Goal: Navigation & Orientation: Find specific page/section

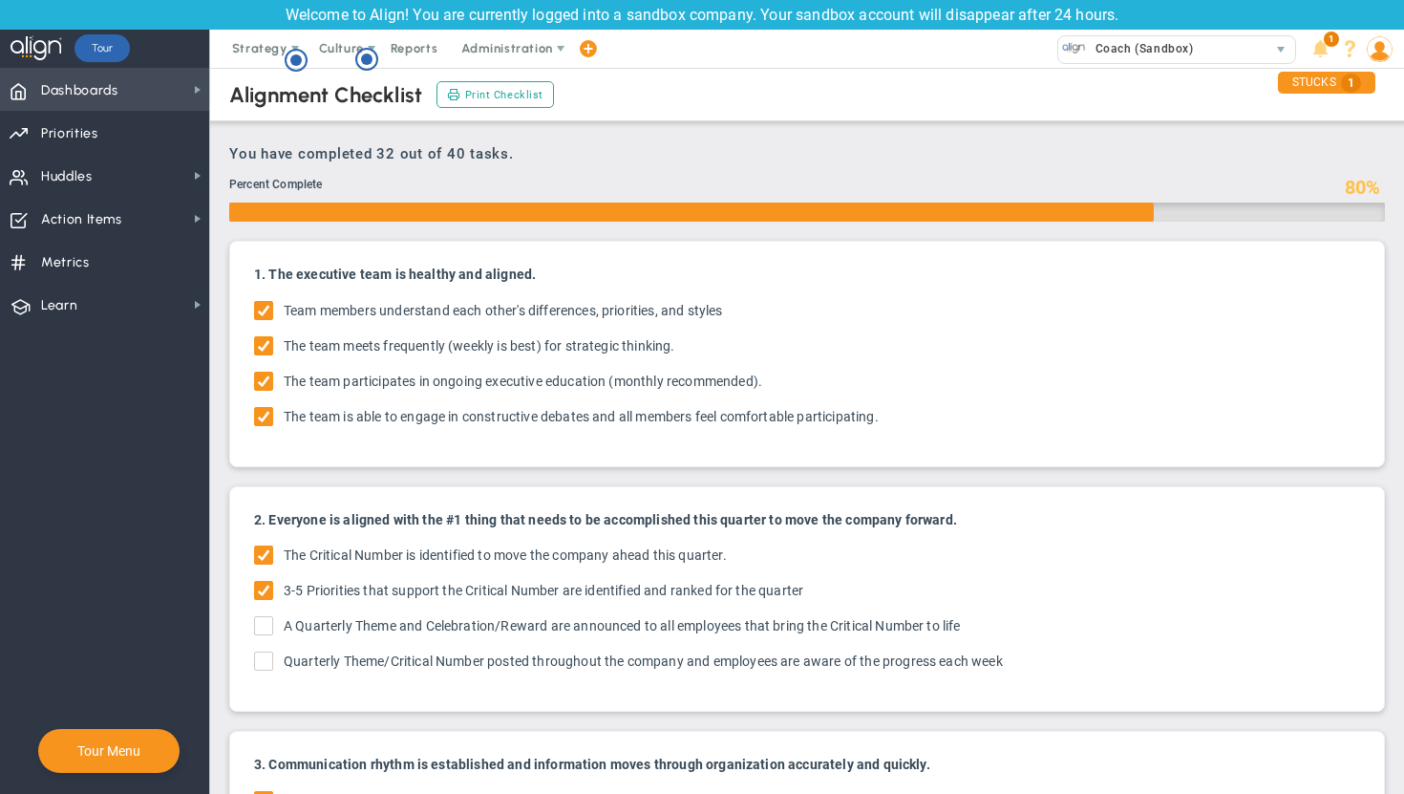
click at [124, 94] on span "Dashboards Dashboards" at bounding box center [104, 89] width 209 height 43
click at [272, 49] on span "Strategy" at bounding box center [259, 48] width 55 height 14
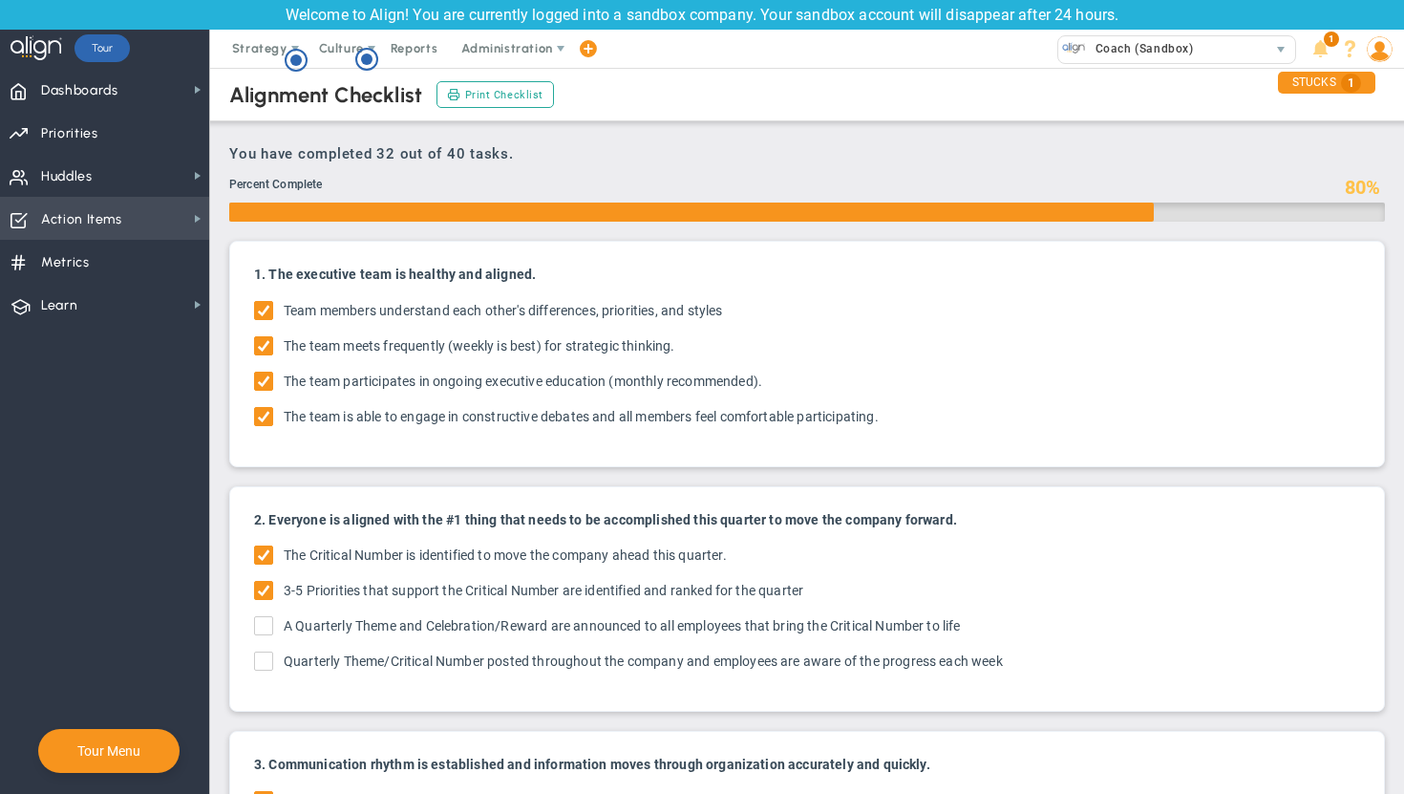
click at [125, 218] on span "Action Items Action Items" at bounding box center [104, 218] width 209 height 43
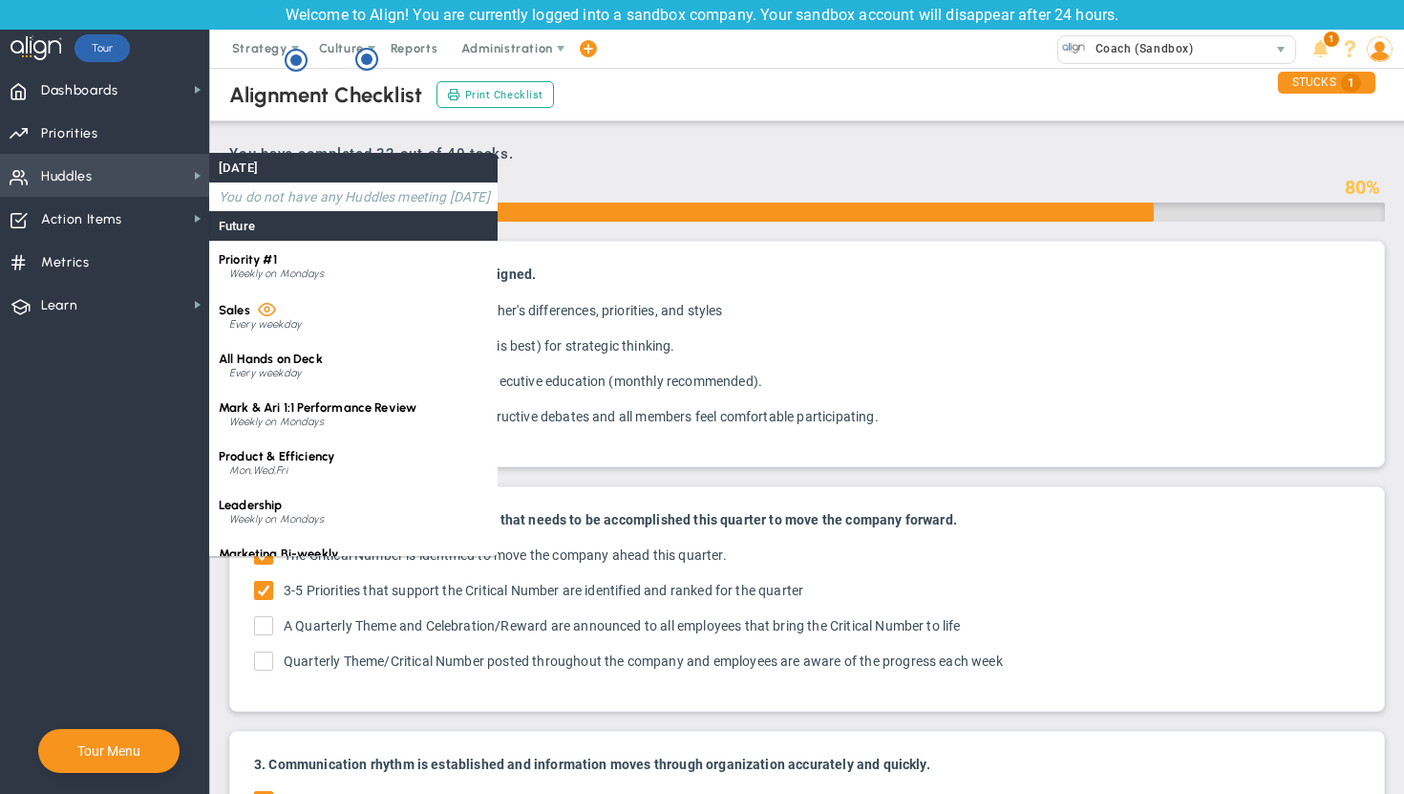
click at [112, 183] on span "Huddles Huddles" at bounding box center [104, 175] width 209 height 43
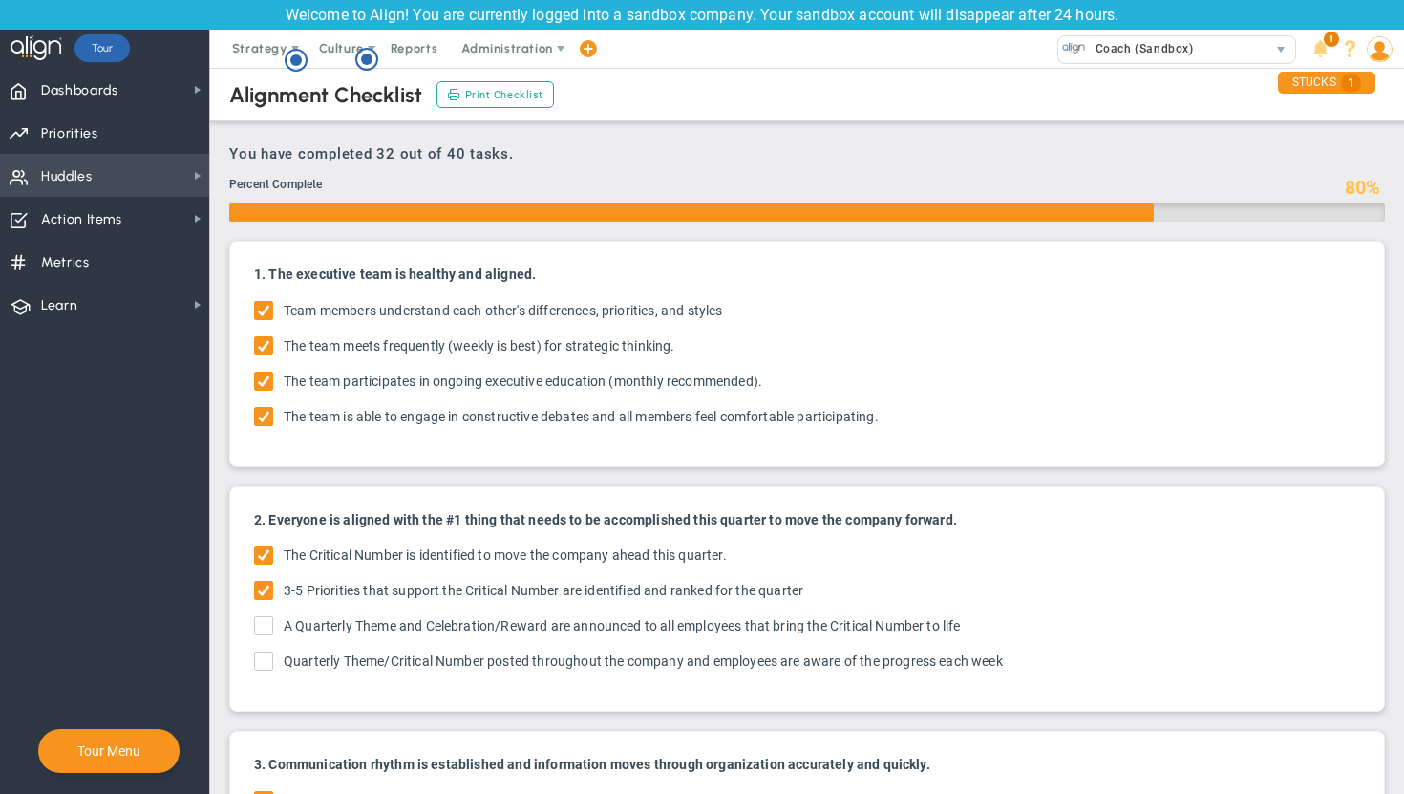
click at [112, 183] on span "Huddles Huddles" at bounding box center [104, 175] width 209 height 43
click at [79, 131] on span "Priorities" at bounding box center [69, 134] width 57 height 40
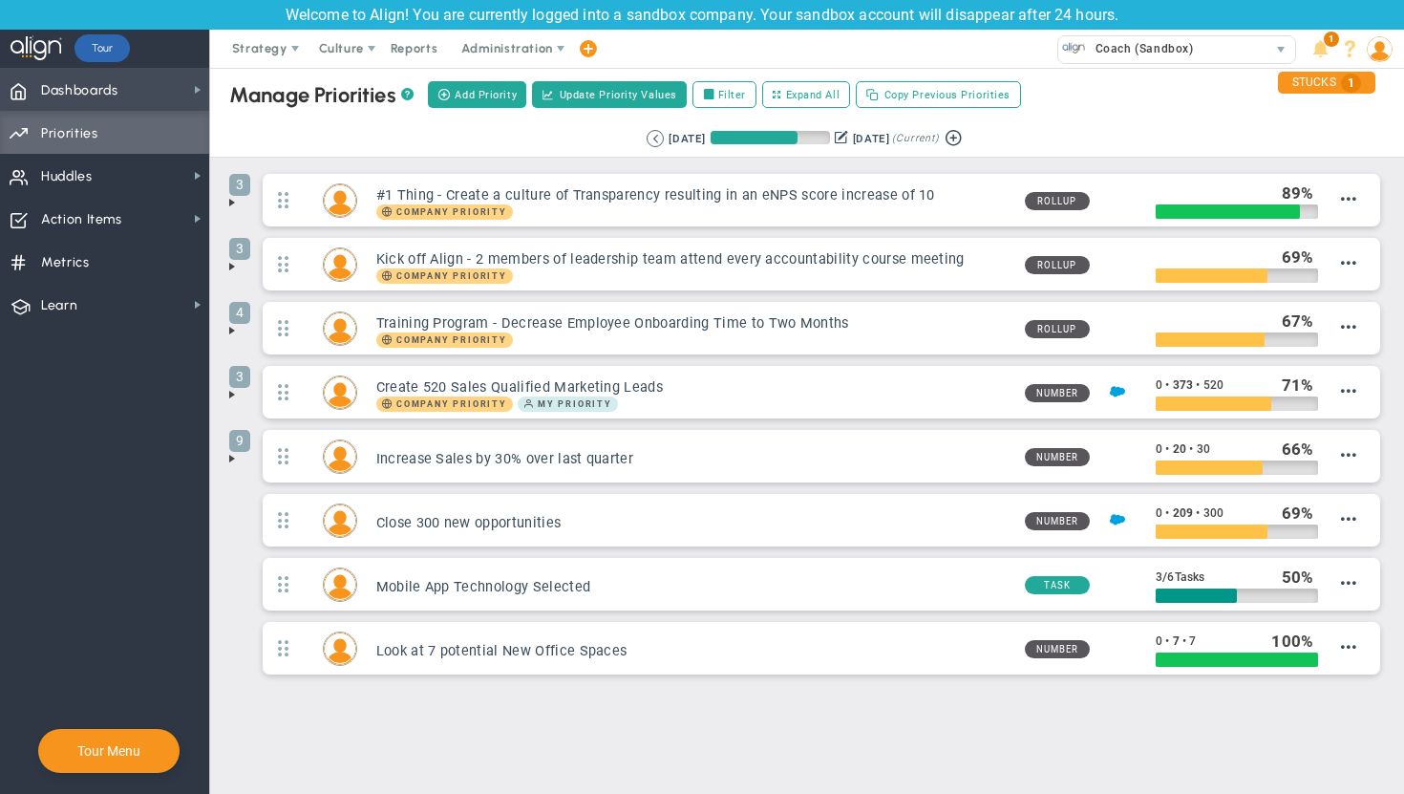
click at [76, 89] on span "Dashboards" at bounding box center [79, 91] width 77 height 40
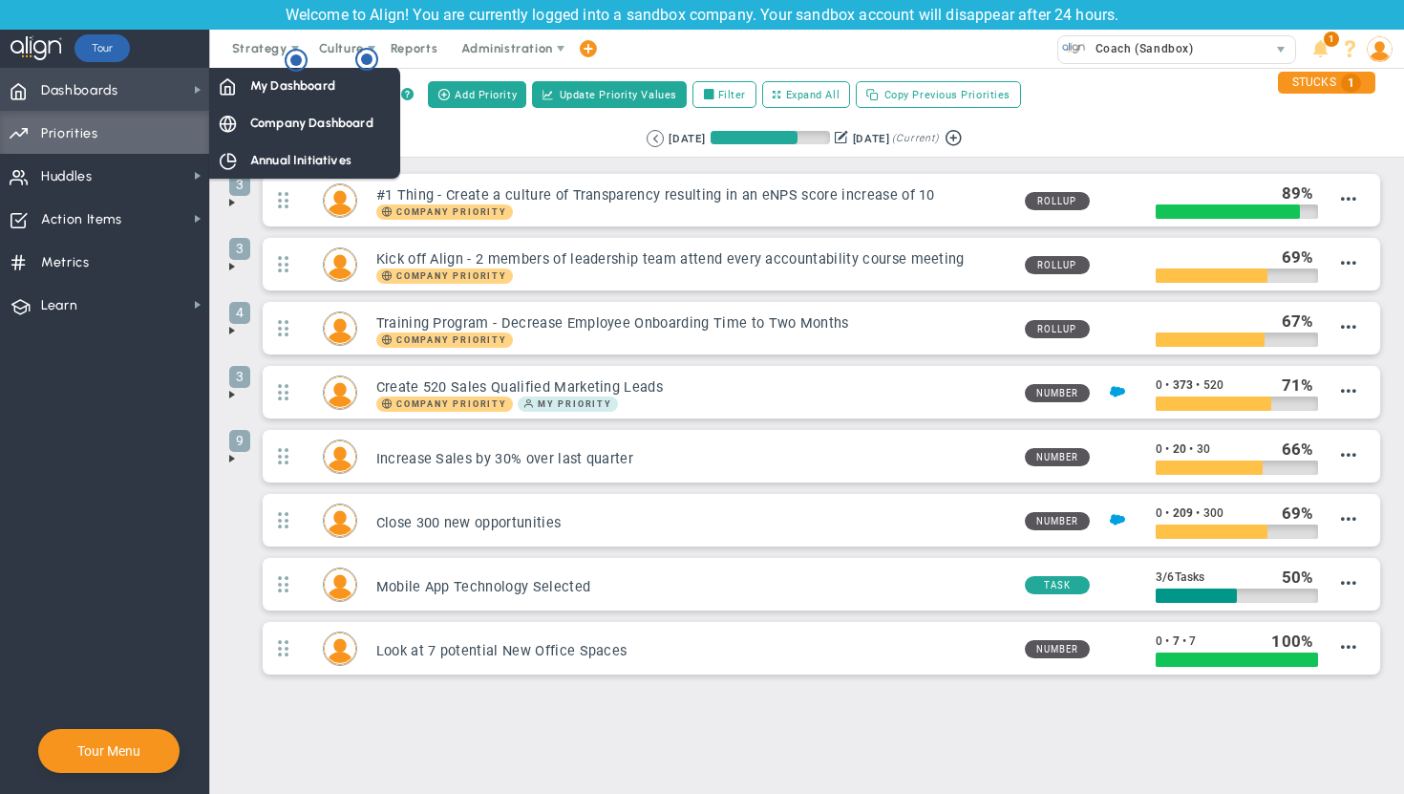
click at [80, 92] on span "Dashboards" at bounding box center [79, 91] width 77 height 40
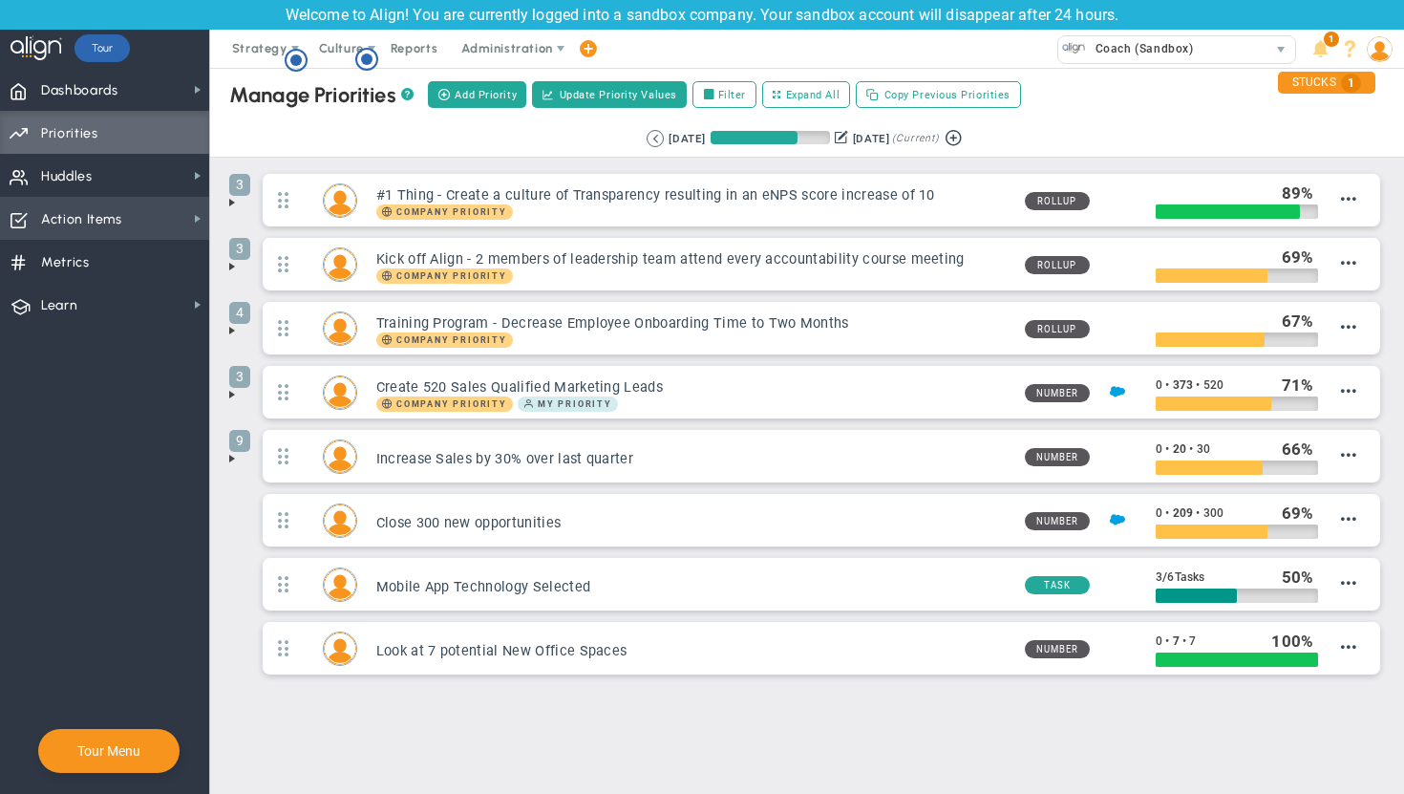
click at [121, 209] on span "Action Items" at bounding box center [81, 220] width 81 height 40
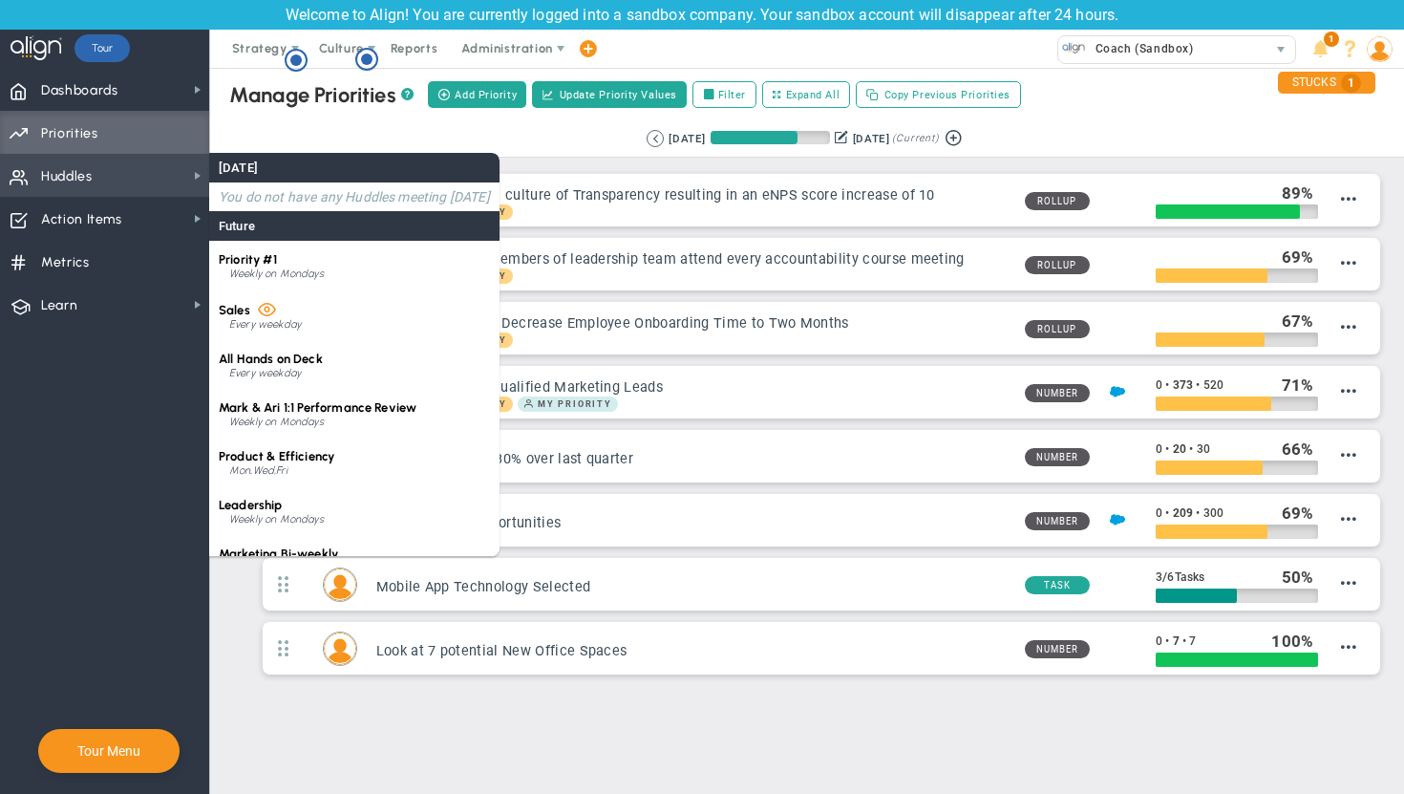
click at [97, 178] on span "Huddles Huddles" at bounding box center [104, 175] width 209 height 43
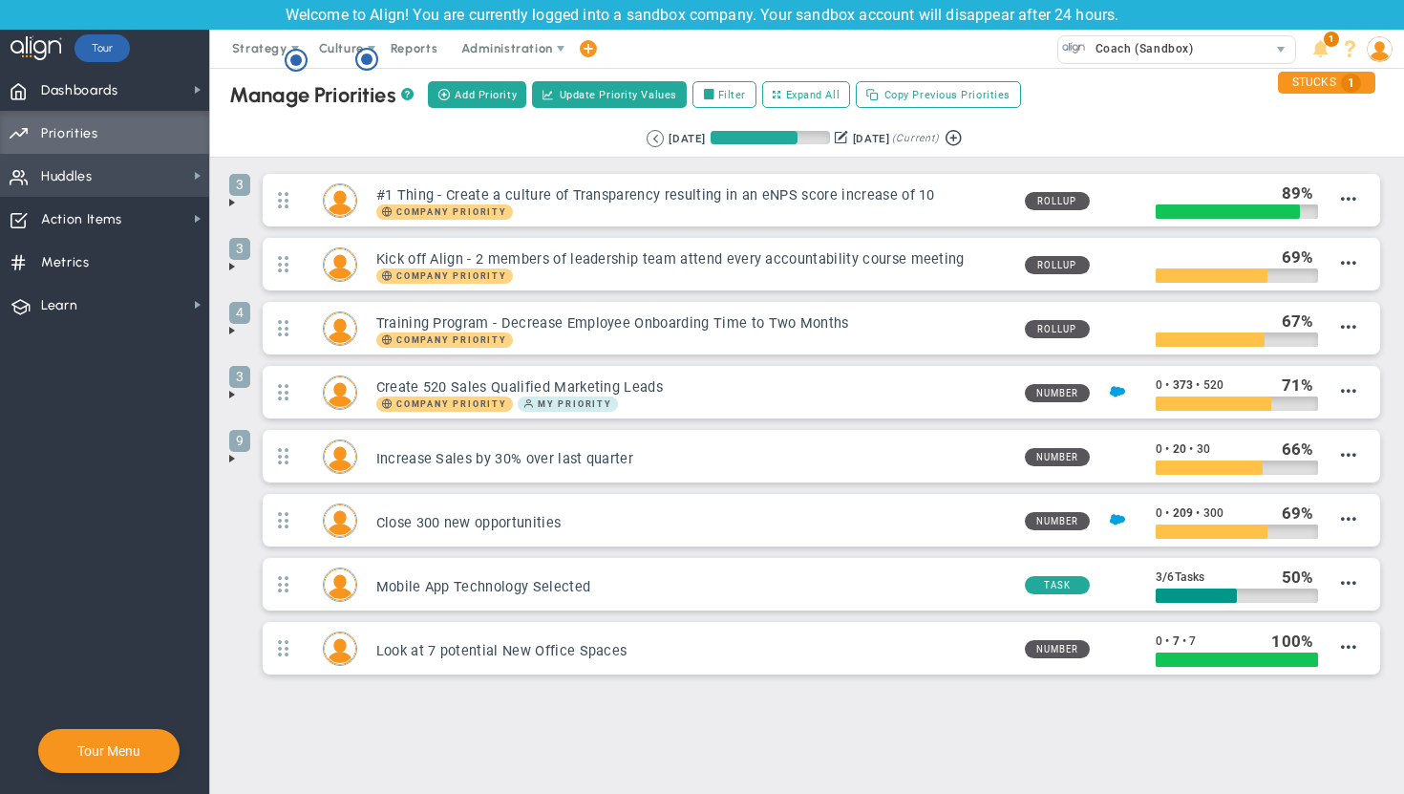
click at [97, 178] on span "Huddles Huddles" at bounding box center [104, 175] width 209 height 43
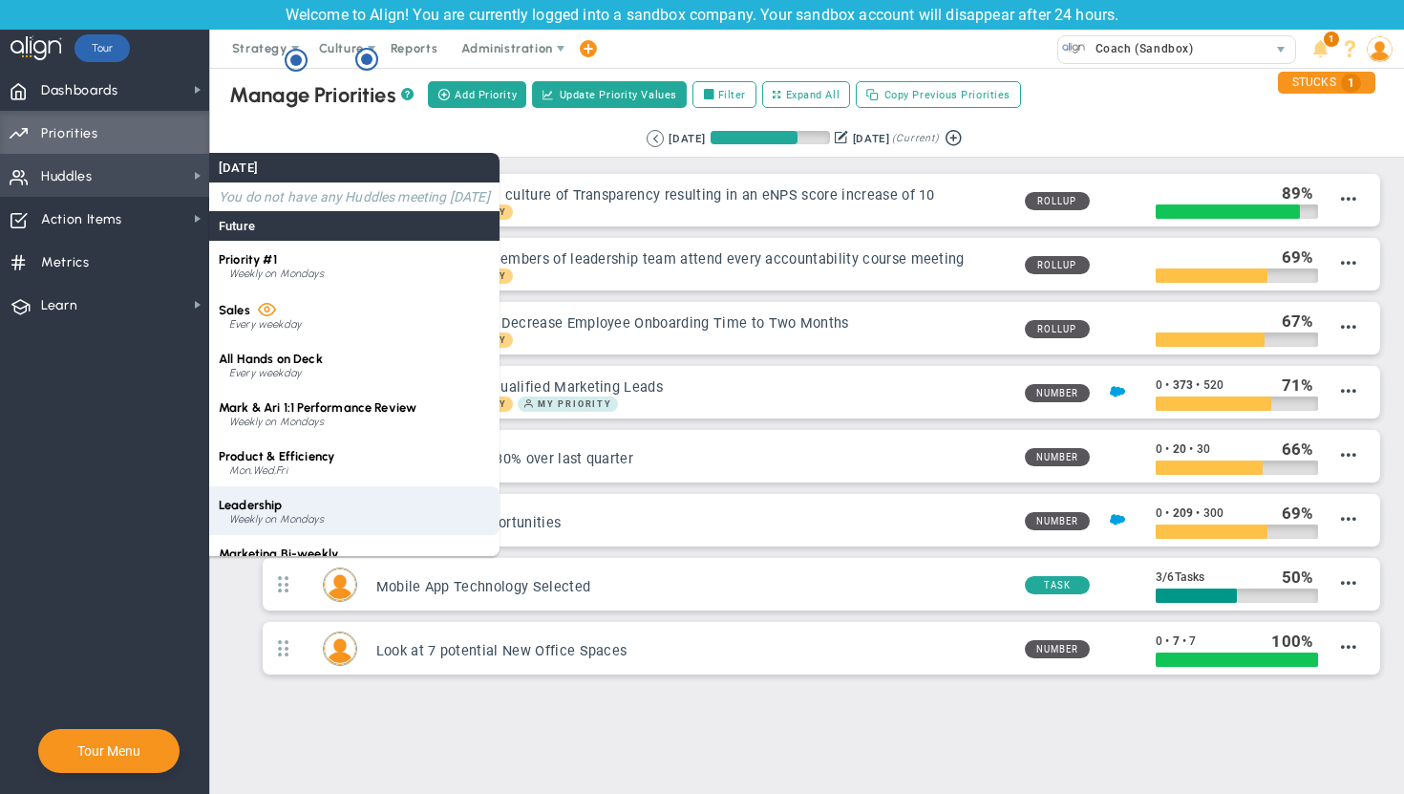
scroll to position [76, 0]
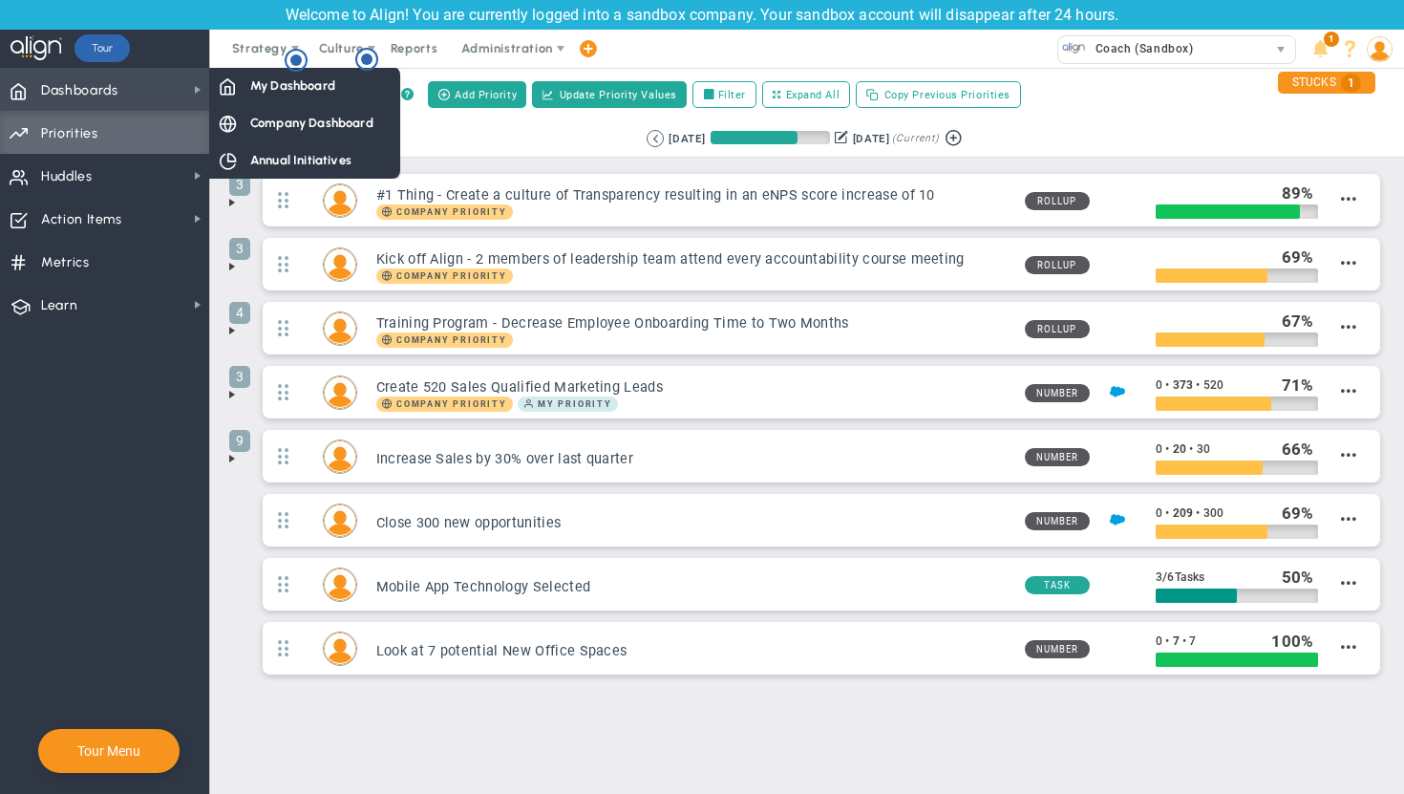
click at [160, 95] on span "Dashboards Dashboards" at bounding box center [104, 89] width 209 height 43
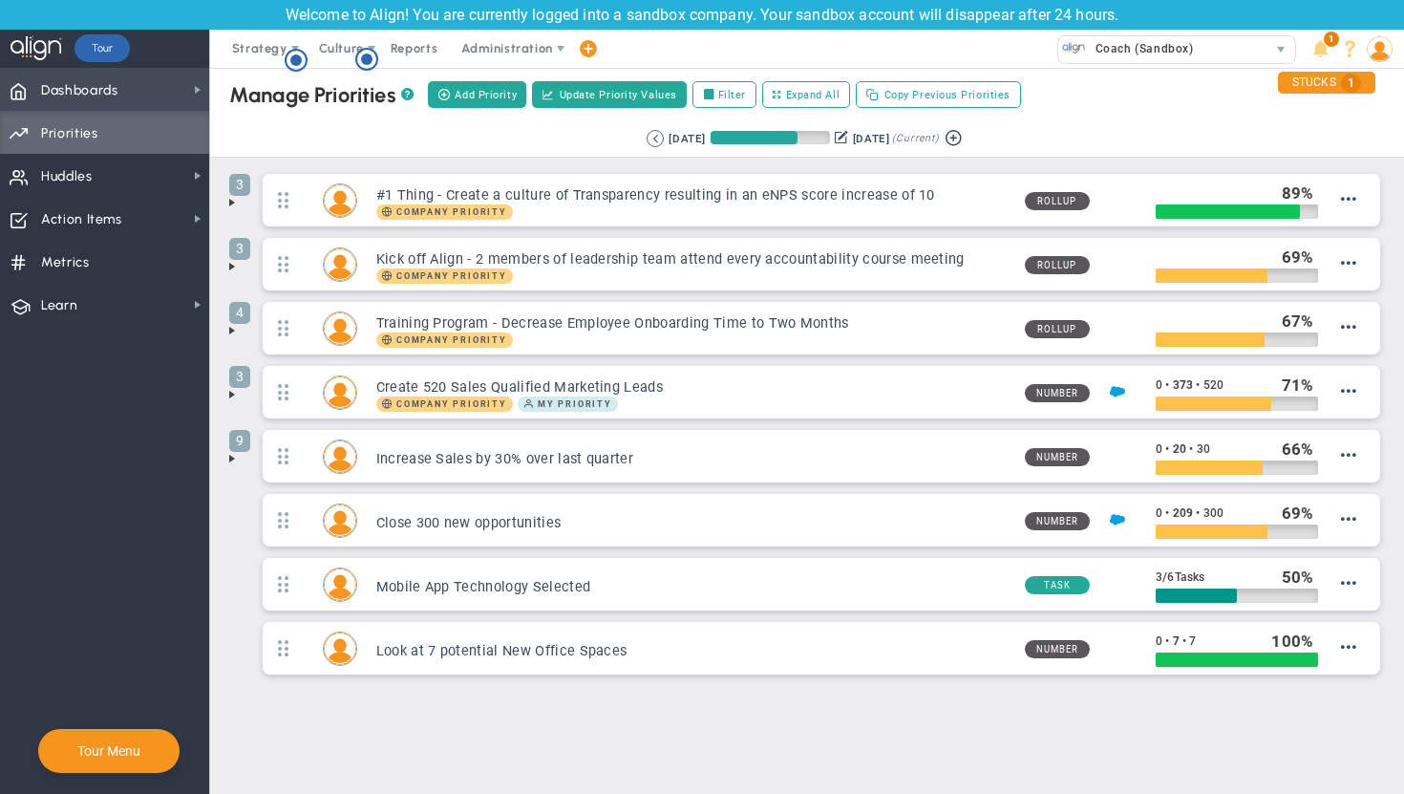
click at [160, 95] on span "Dashboards Dashboards" at bounding box center [104, 89] width 209 height 43
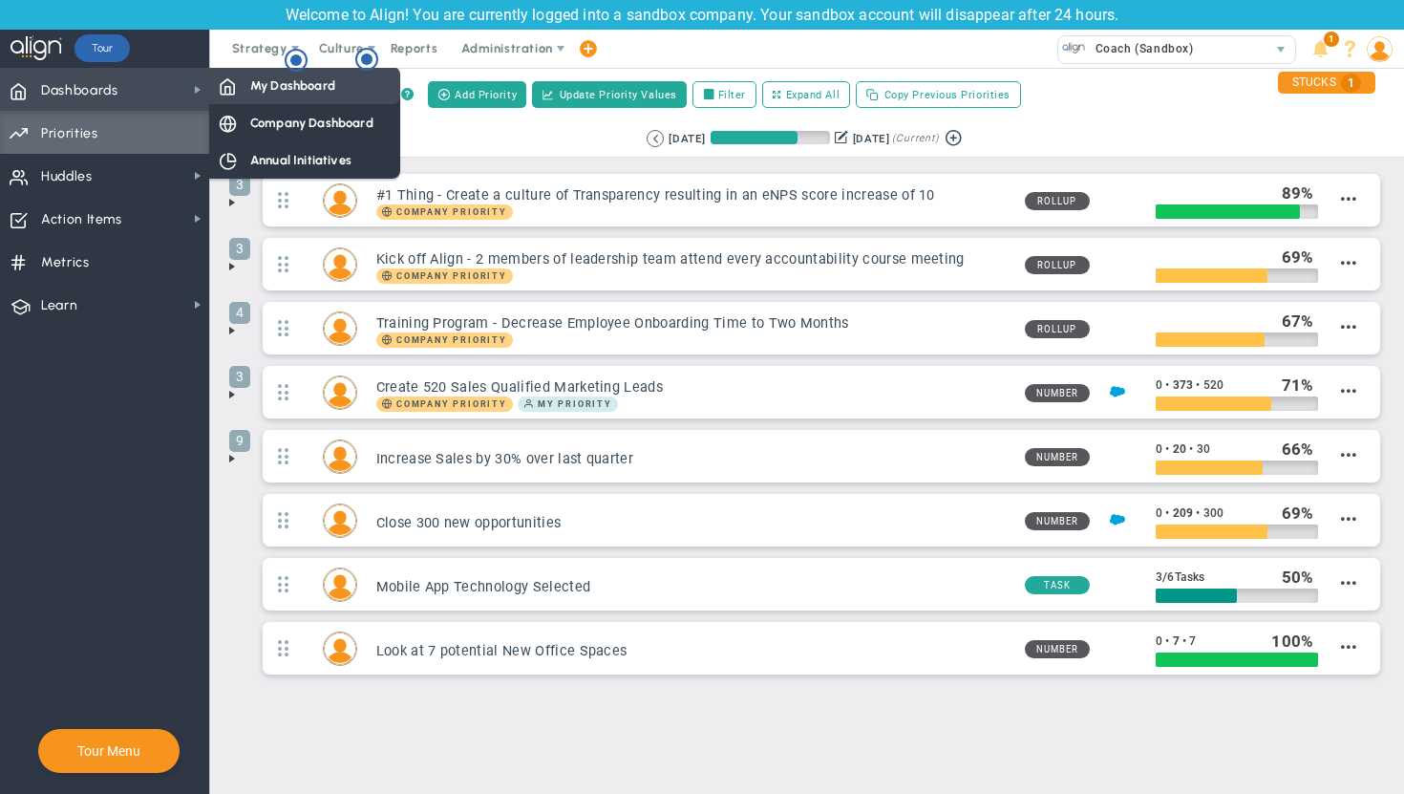
click at [270, 83] on span "My Dashboard" at bounding box center [292, 85] width 85 height 18
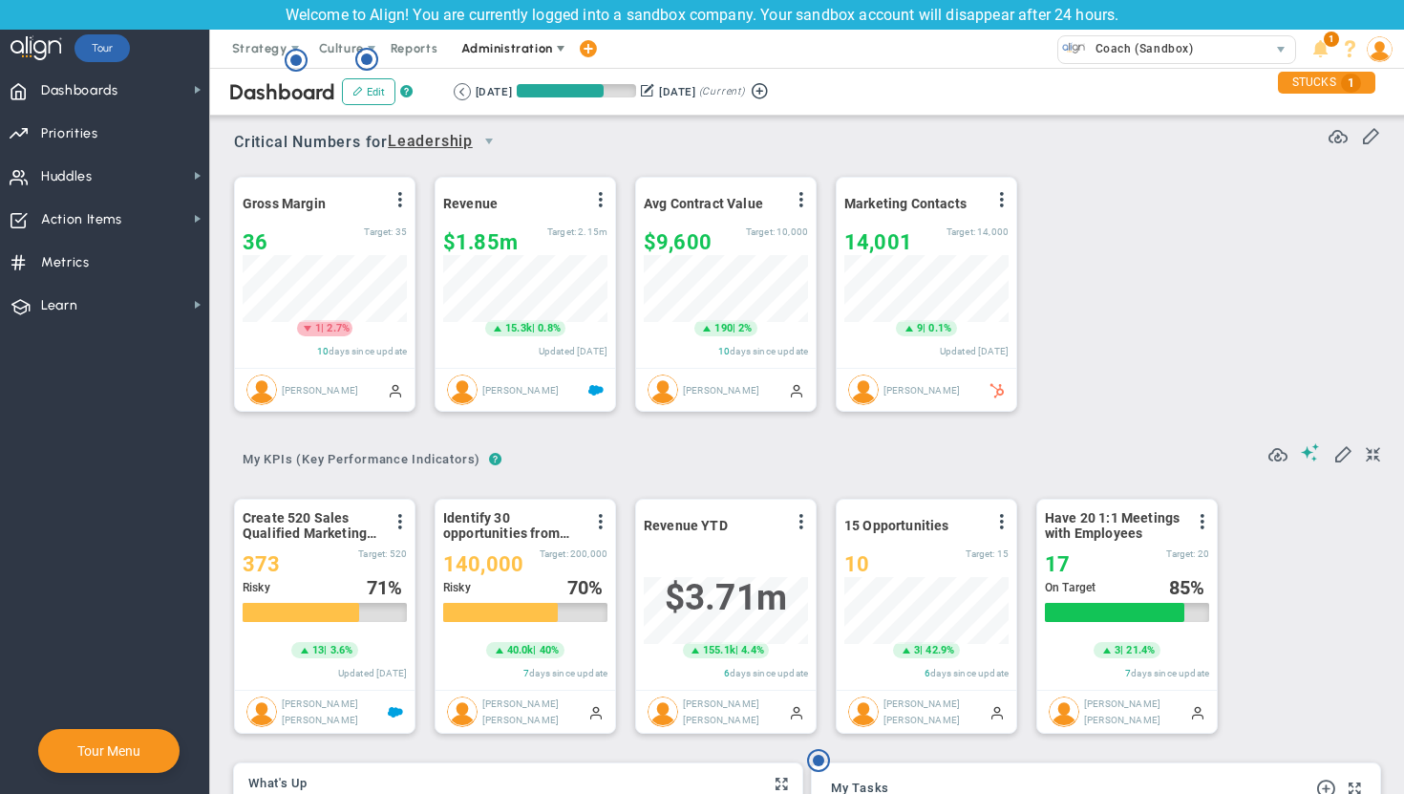
click at [495, 47] on span "Administration" at bounding box center [506, 48] width 91 height 14
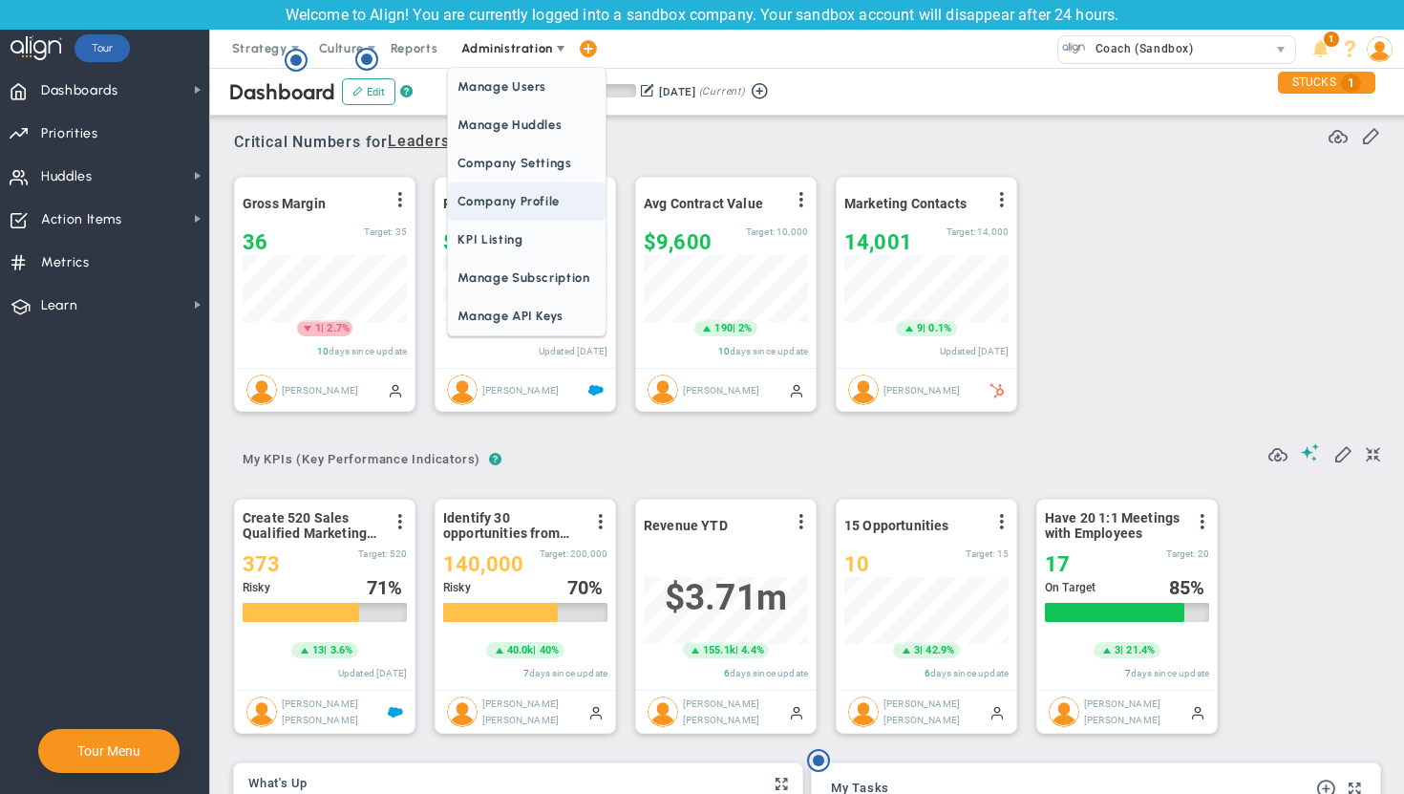
click at [507, 197] on span "Company Profile" at bounding box center [526, 201] width 157 height 38
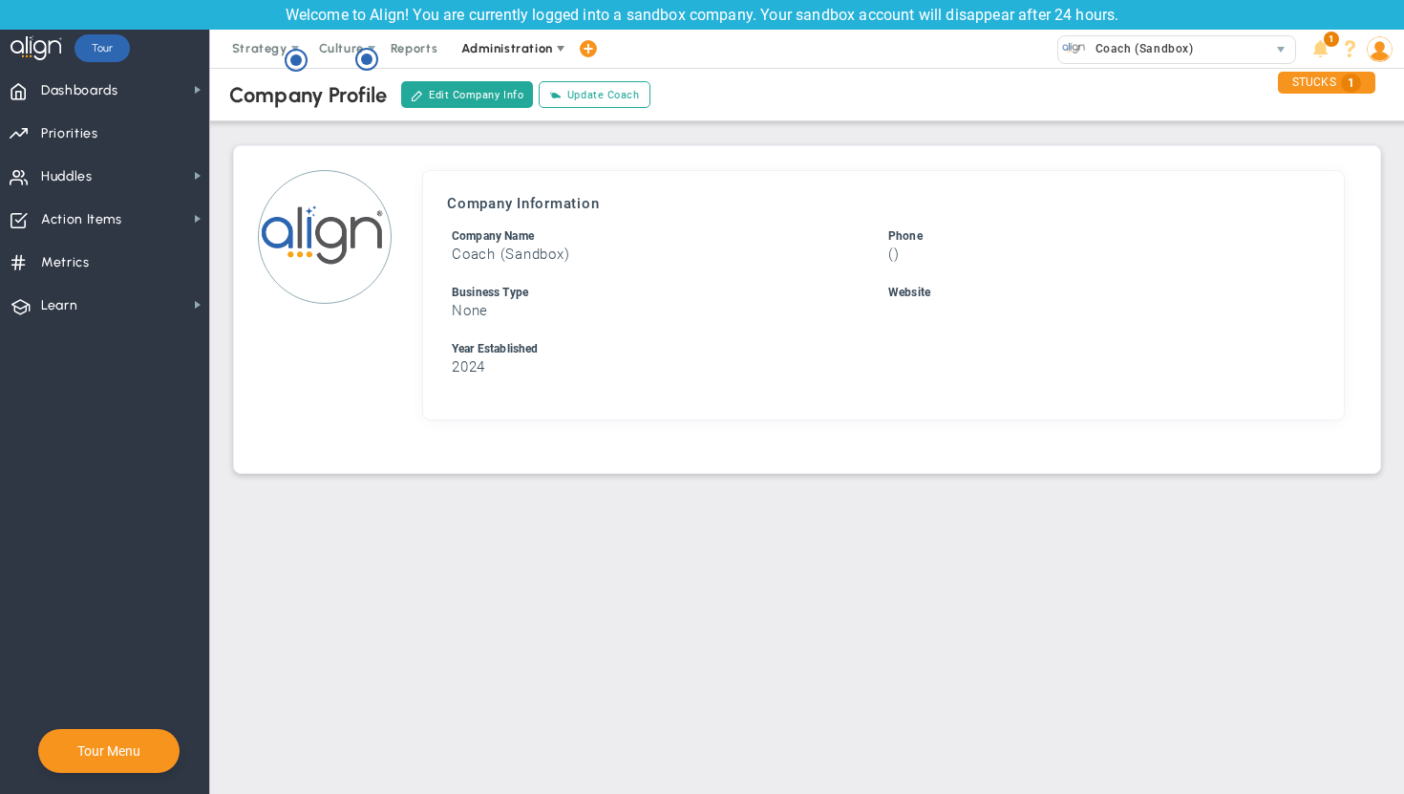
click at [483, 53] on span "Administration" at bounding box center [506, 48] width 91 height 14
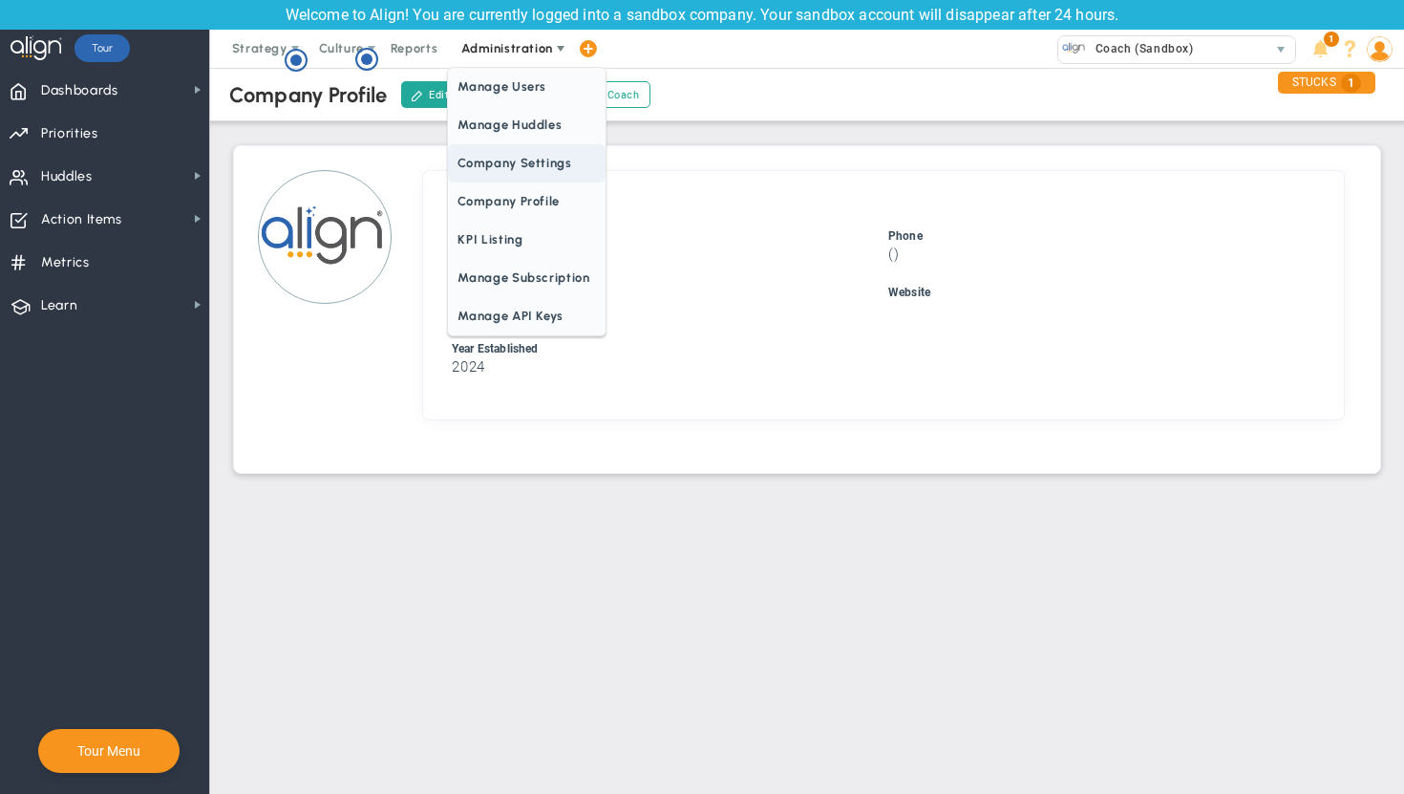
click at [492, 162] on span "Company Settings" at bounding box center [526, 163] width 157 height 38
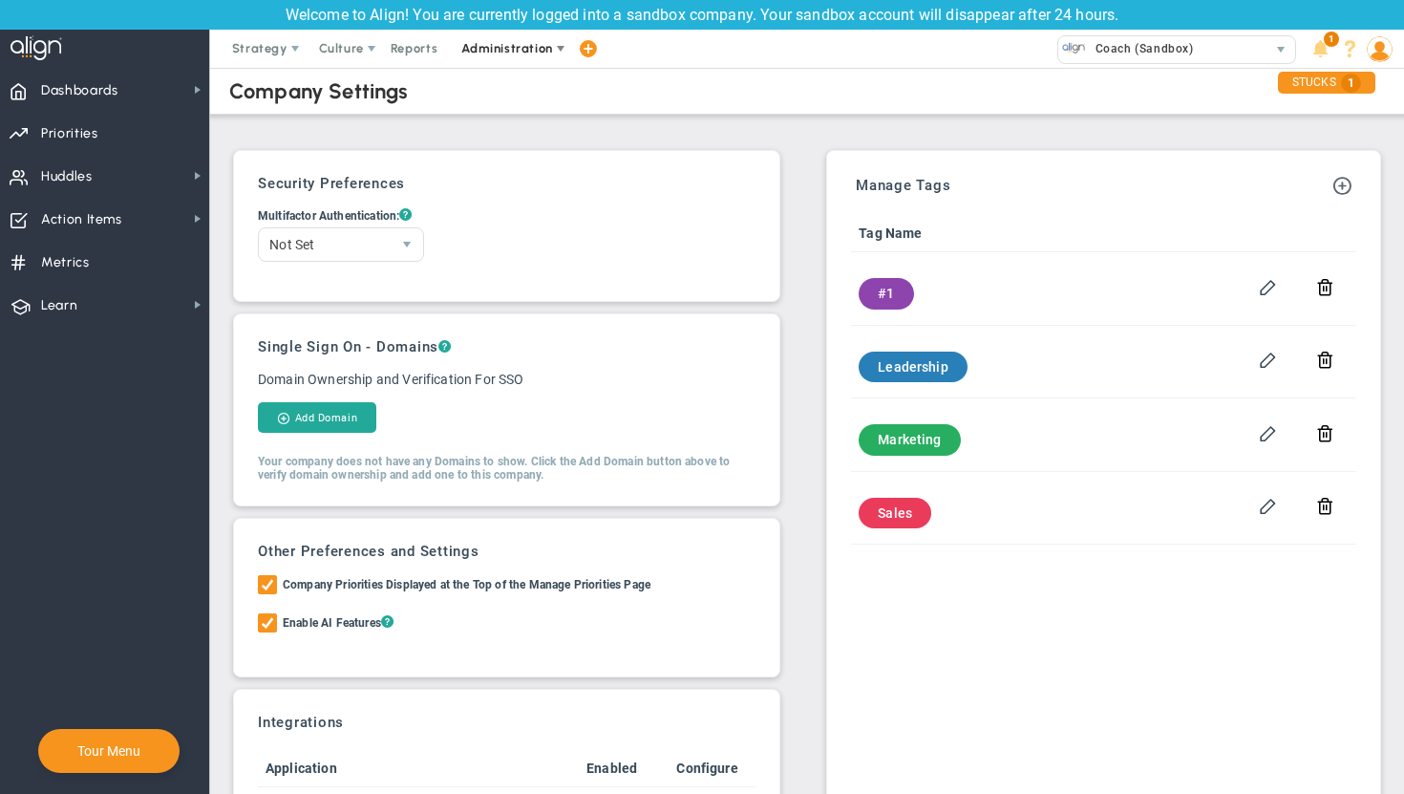
click at [500, 41] on span "Administration" at bounding box center [506, 48] width 91 height 14
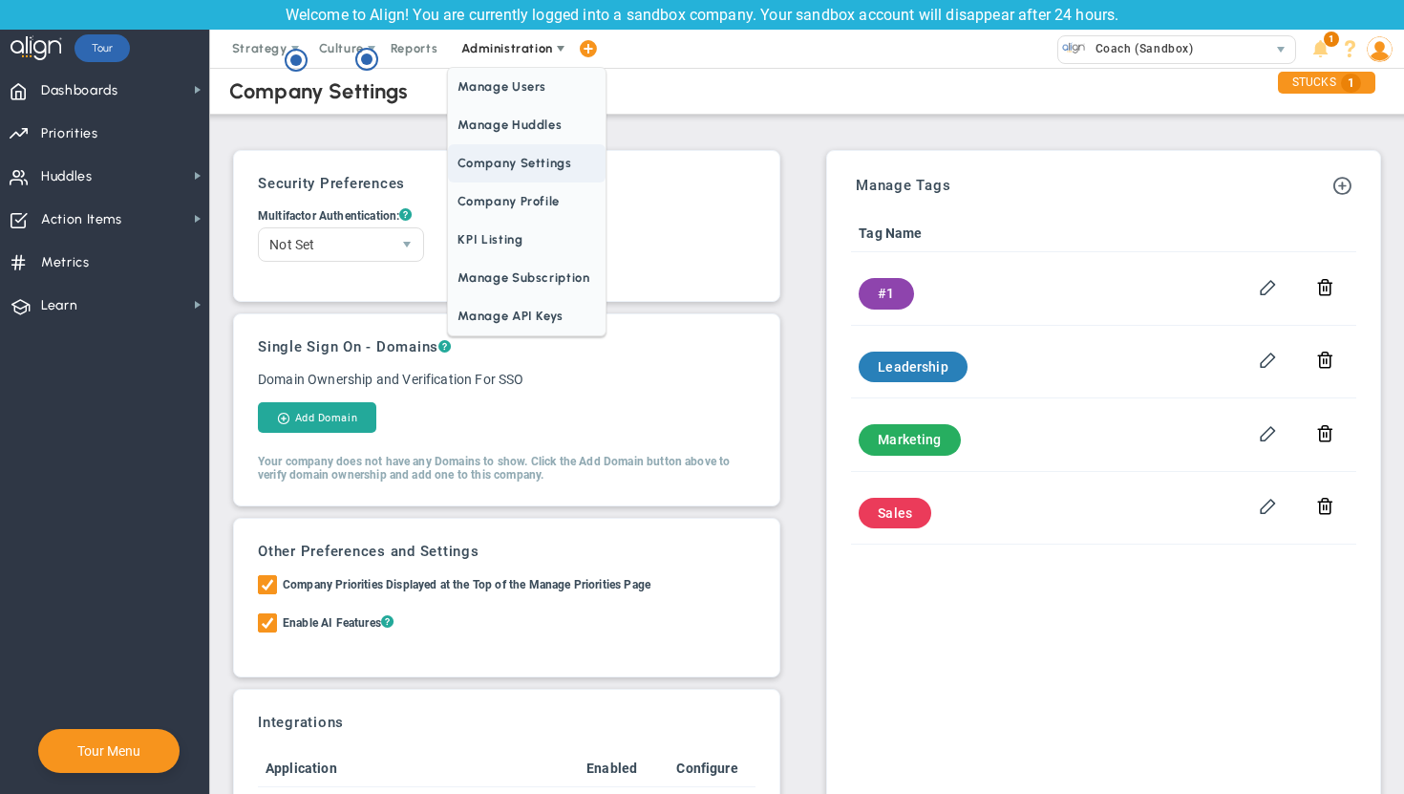
click at [522, 164] on span "Company Settings" at bounding box center [526, 163] width 157 height 38
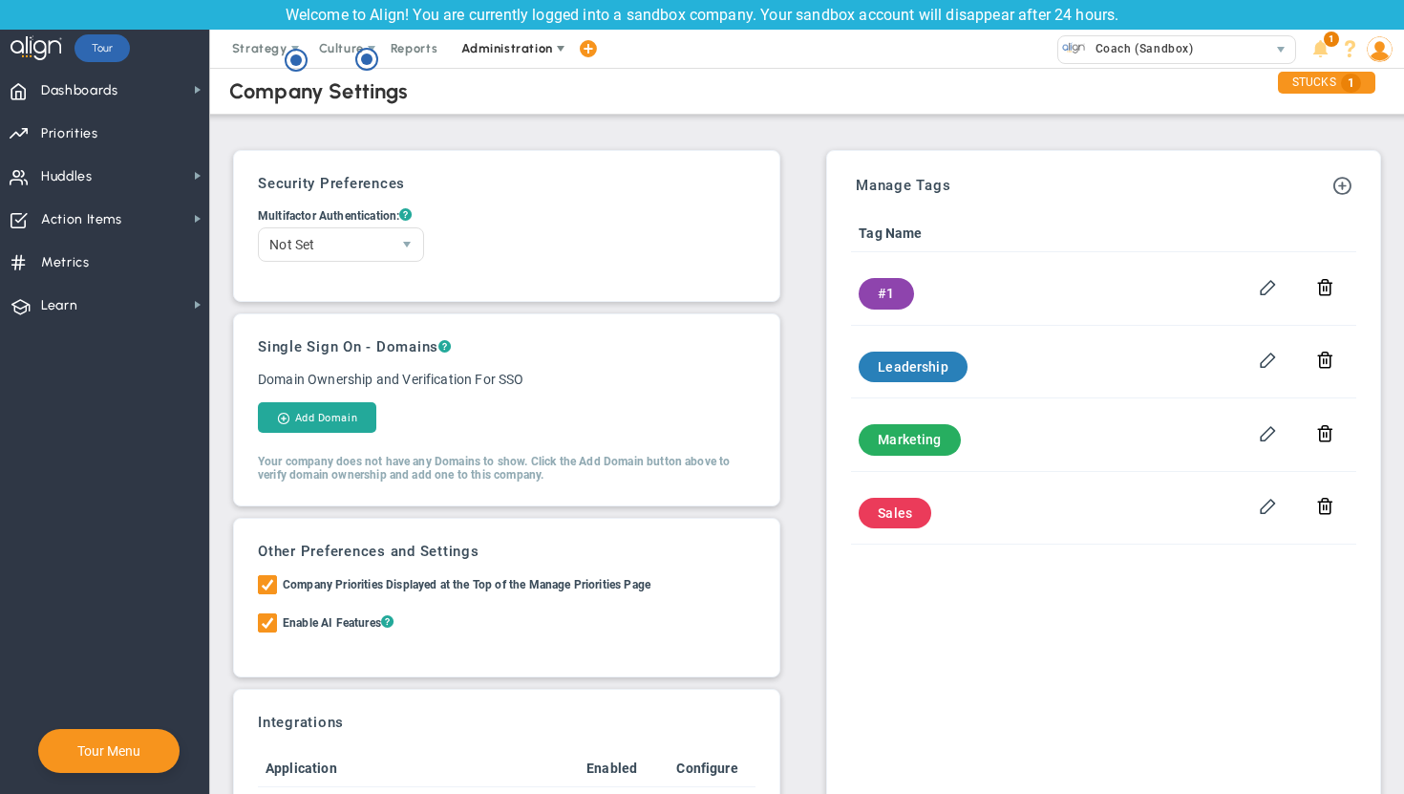
click at [511, 53] on span "Administration" at bounding box center [506, 48] width 91 height 14
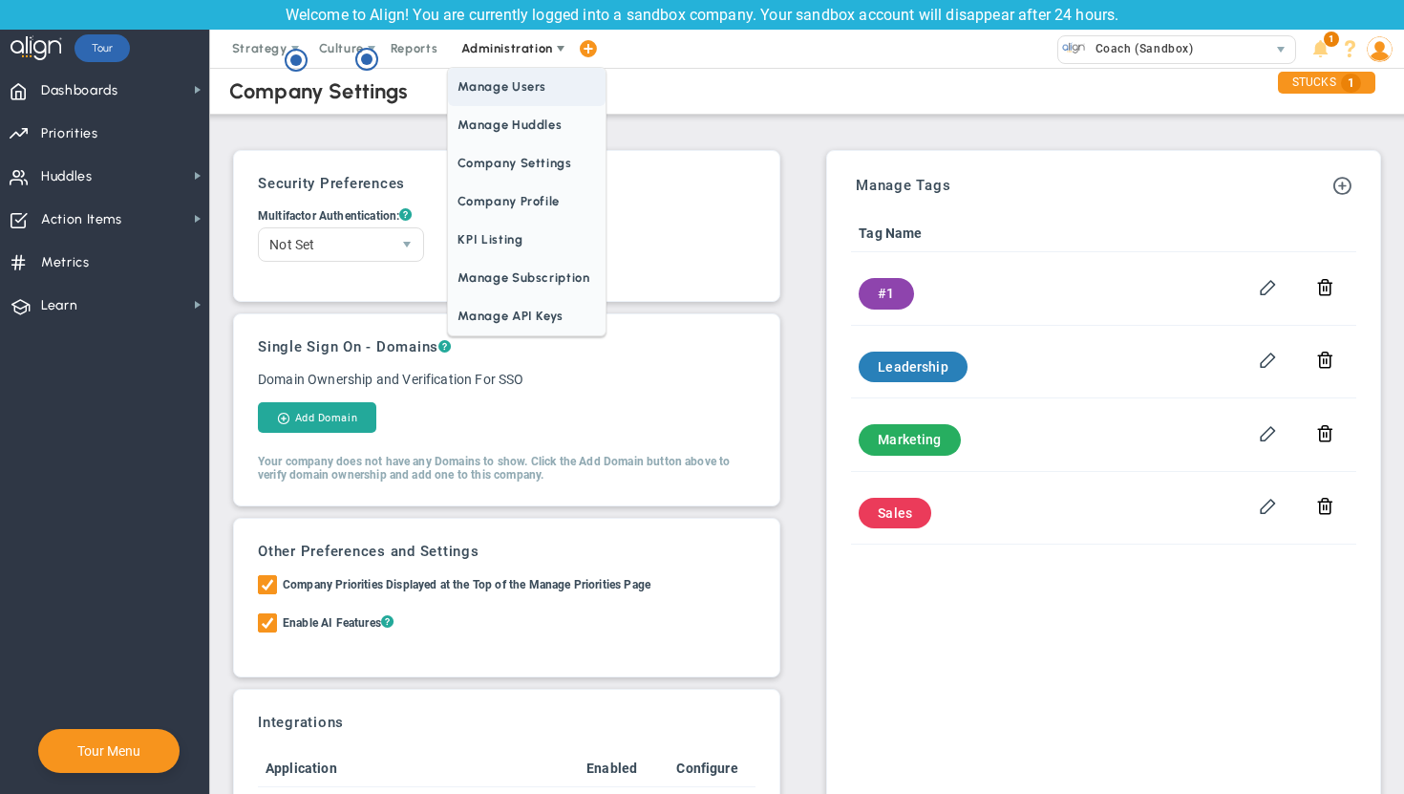
click at [511, 93] on span "Manage Users" at bounding box center [526, 87] width 157 height 38
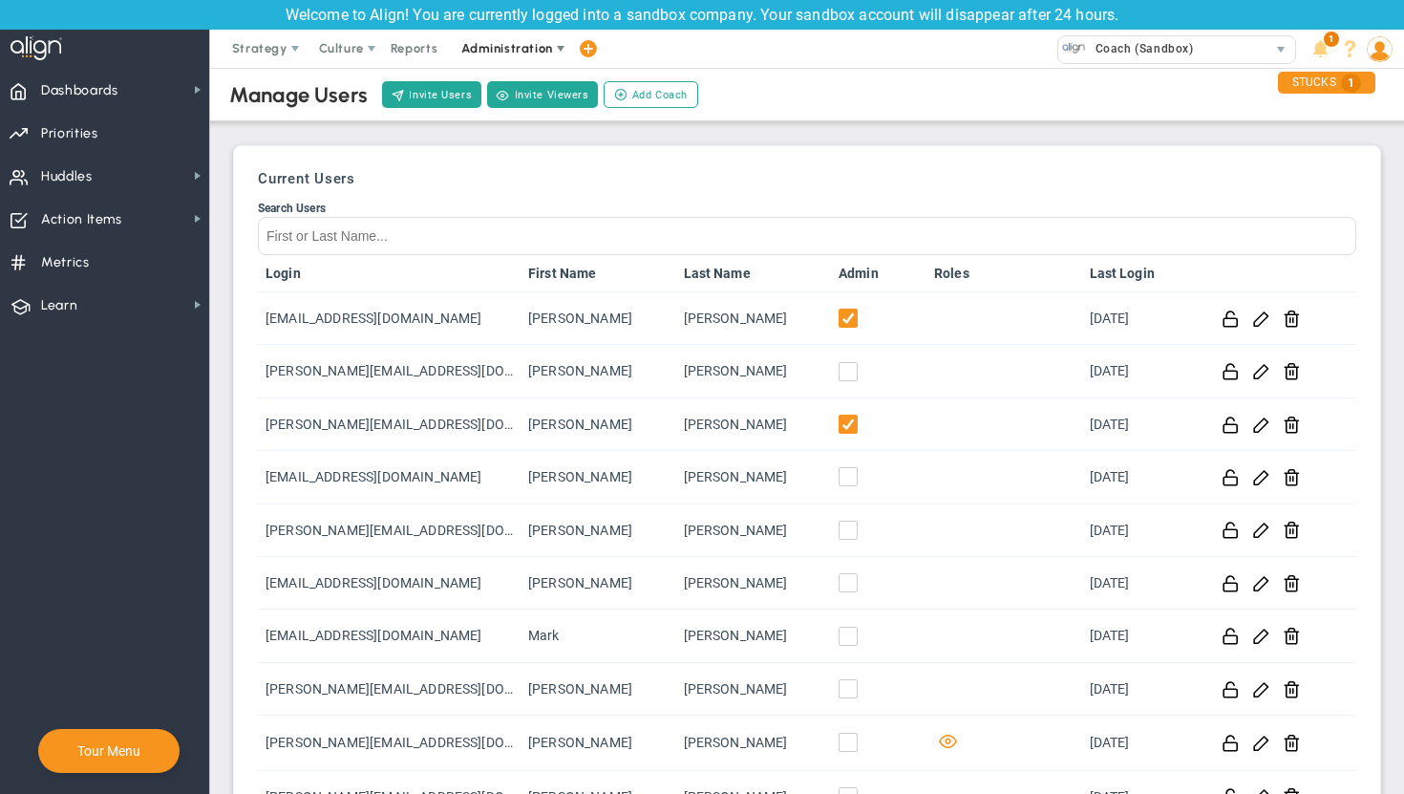
click at [500, 45] on span "Administration" at bounding box center [506, 48] width 91 height 14
click at [813, 129] on div "Manage Users Invite Users Invite Viewers Add Coach Update Coach Invite Coaching…" at bounding box center [807, 543] width 1156 height 961
click at [509, 37] on span "Administration" at bounding box center [508, 49] width 122 height 38
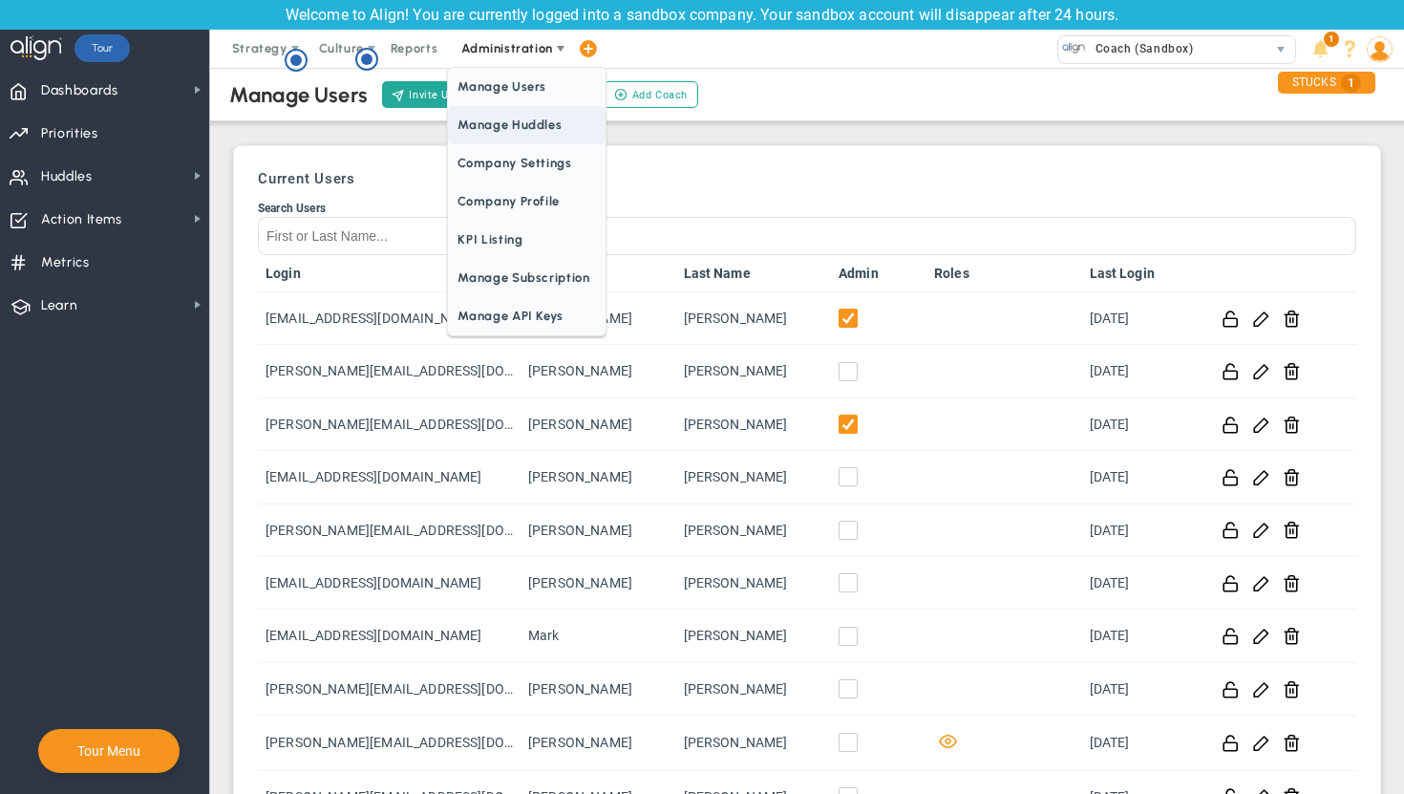
click at [526, 126] on span "Manage Huddles" at bounding box center [526, 125] width 157 height 38
